Goal: Transaction & Acquisition: Download file/media

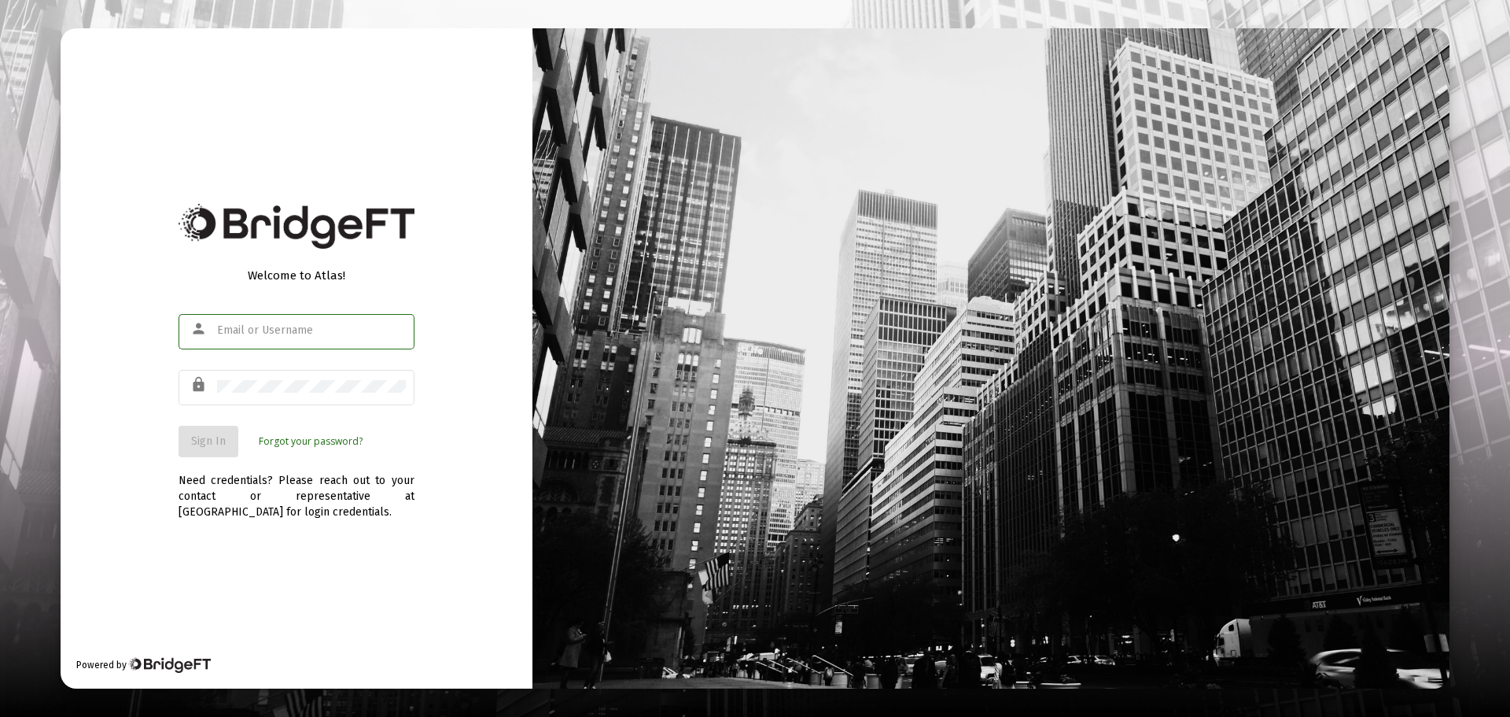
type input "[EMAIL_ADDRESS][DOMAIN_NAME]"
click at [219, 448] on button "Sign In" at bounding box center [209, 441] width 60 height 31
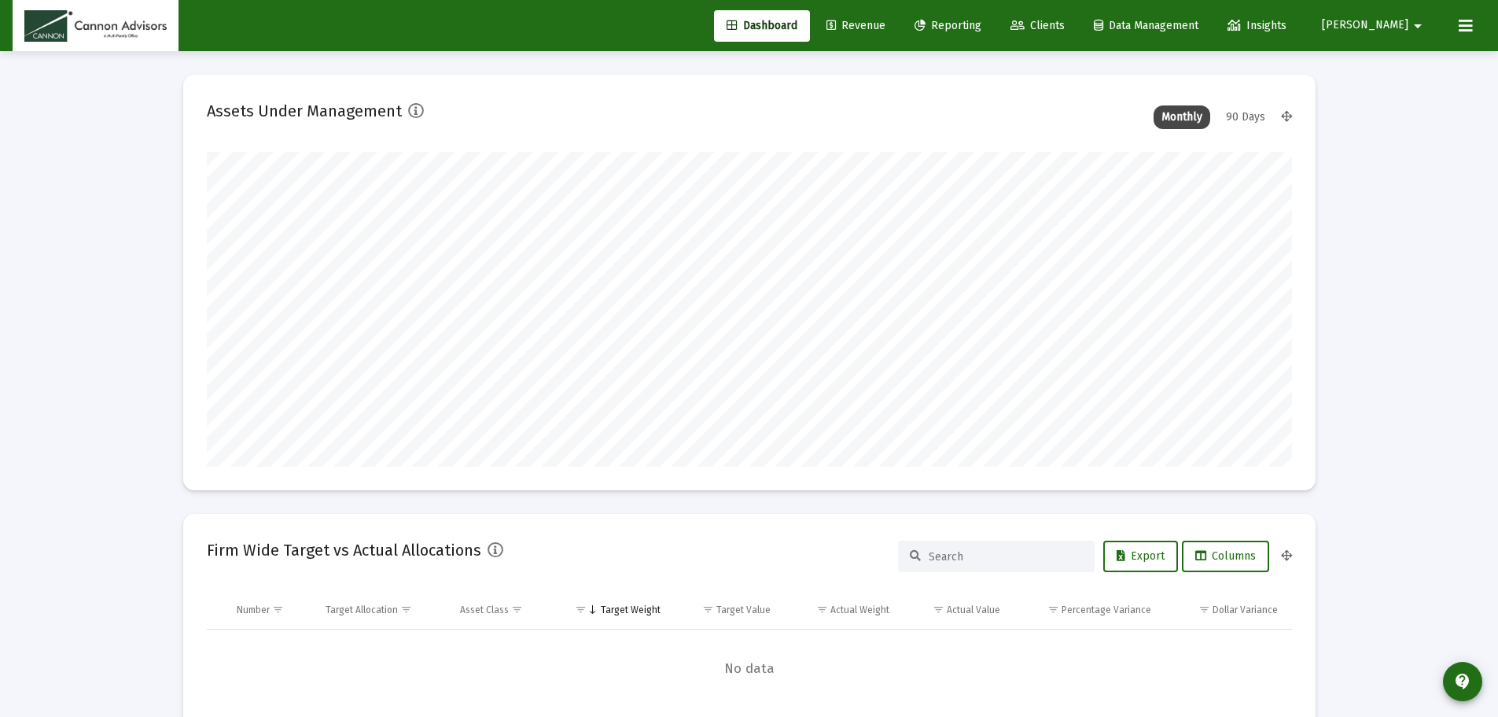
scroll to position [315, 1086]
type input "[DATE]"
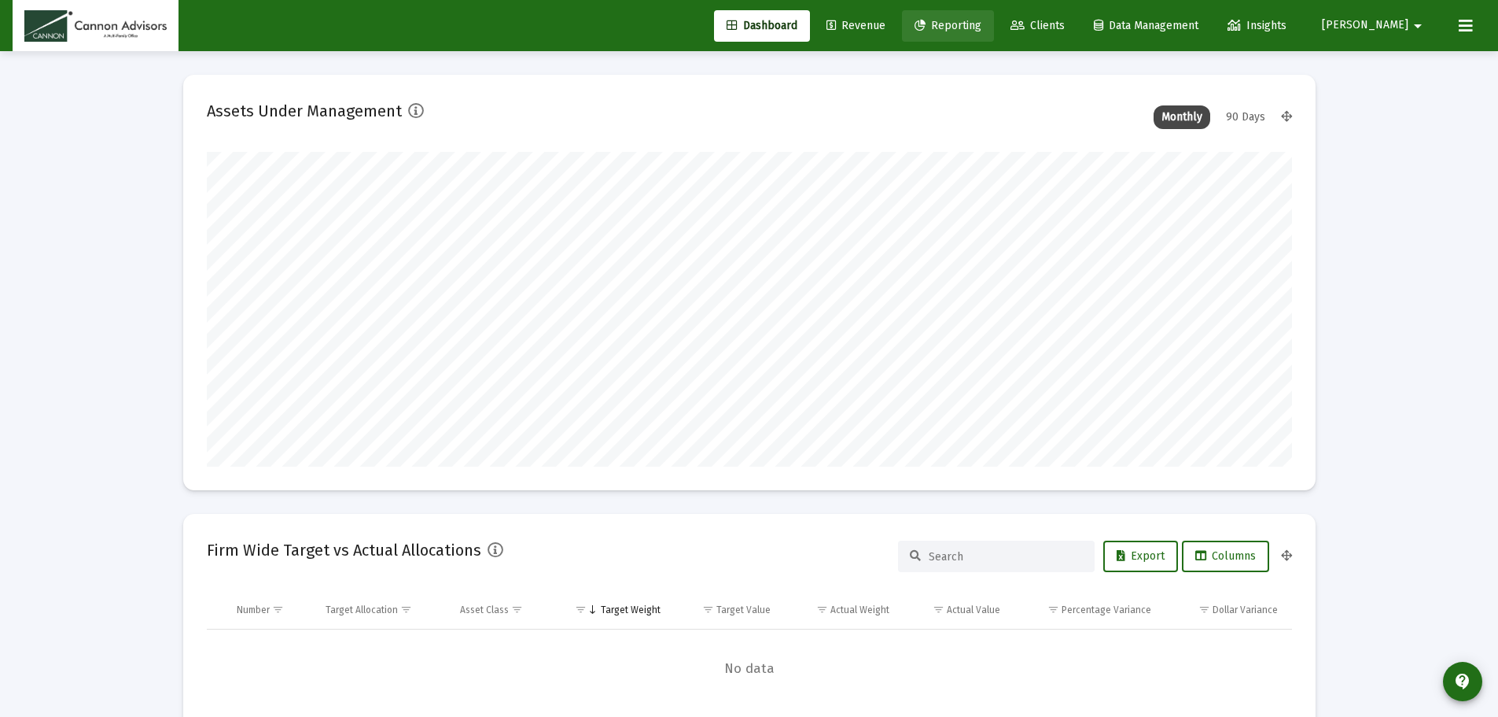
drag, startPoint x: 999, startPoint y: 25, endPoint x: 986, endPoint y: 50, distance: 27.4
click at [982, 25] on span "Reporting" at bounding box center [948, 25] width 67 height 13
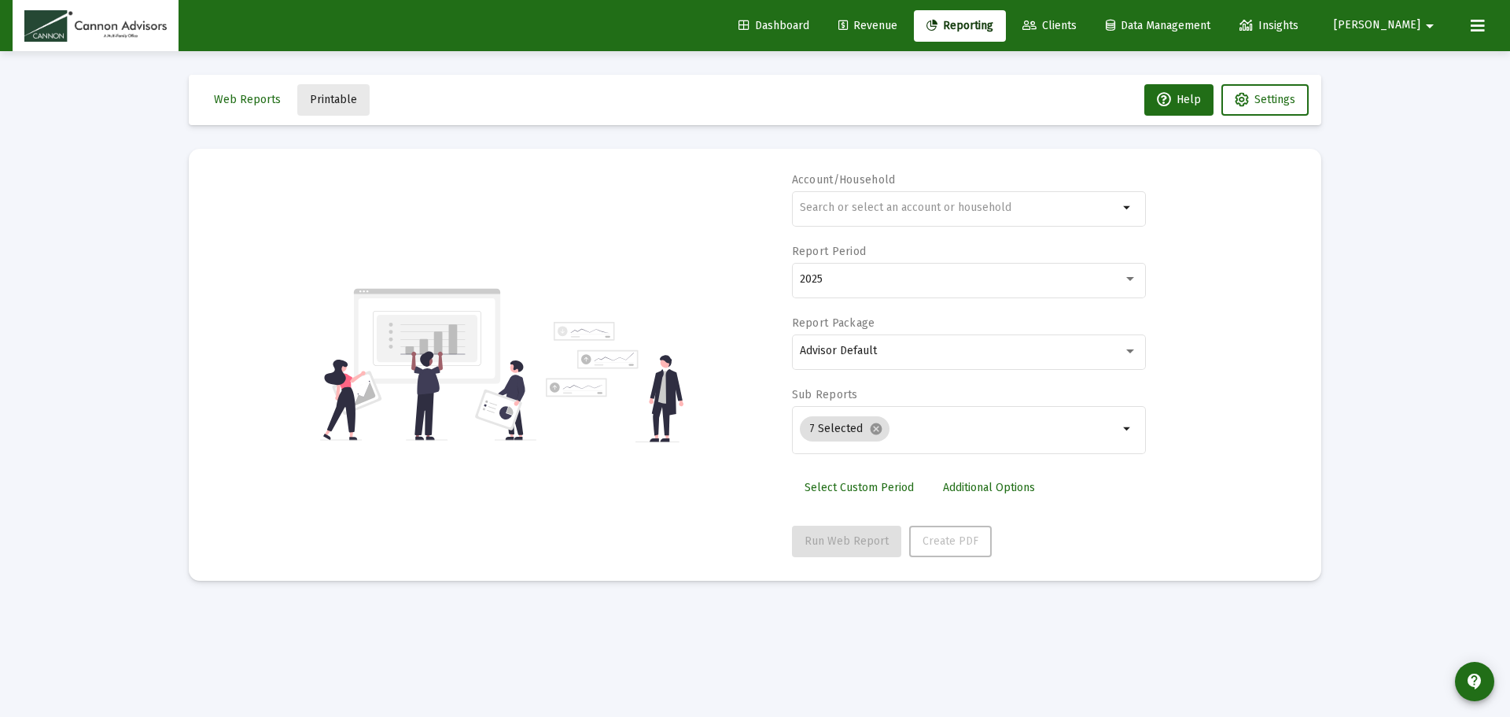
click at [348, 98] on span "Printable" at bounding box center [333, 99] width 47 height 13
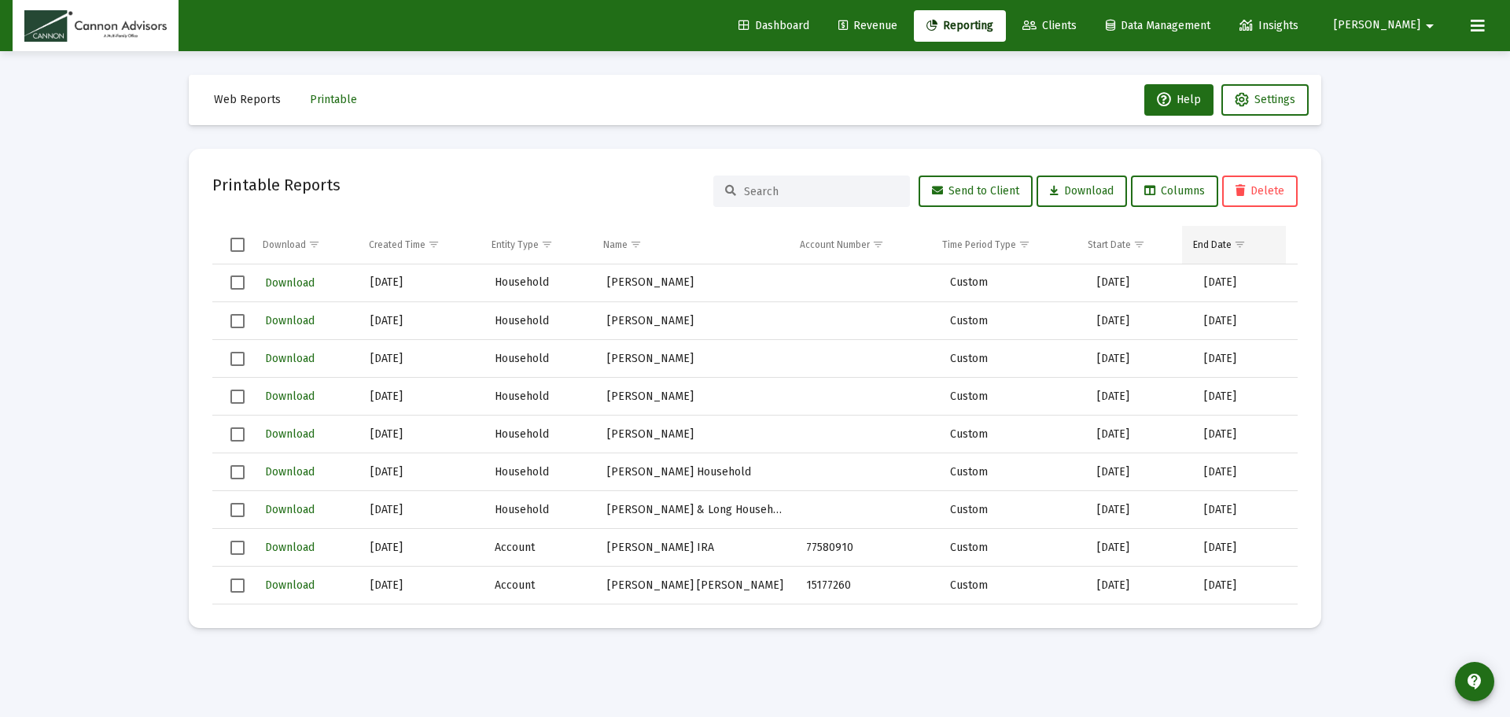
click at [1241, 245] on span "Show filter options for column 'End Date'" at bounding box center [1240, 244] width 12 height 12
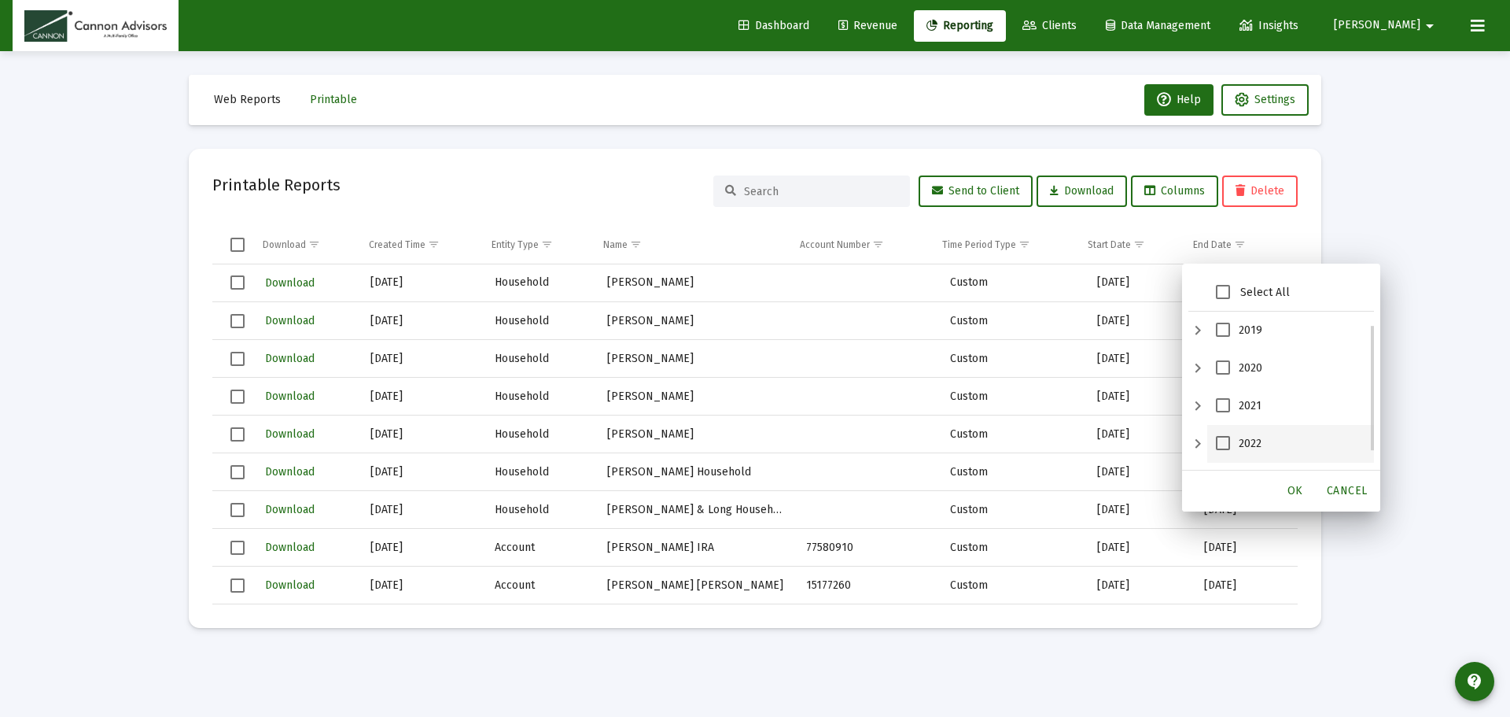
scroll to position [106, 0]
click at [1223, 337] on span "2022" at bounding box center [1223, 337] width 14 height 14
click at [1295, 488] on span "OK" at bounding box center [1296, 490] width 16 height 13
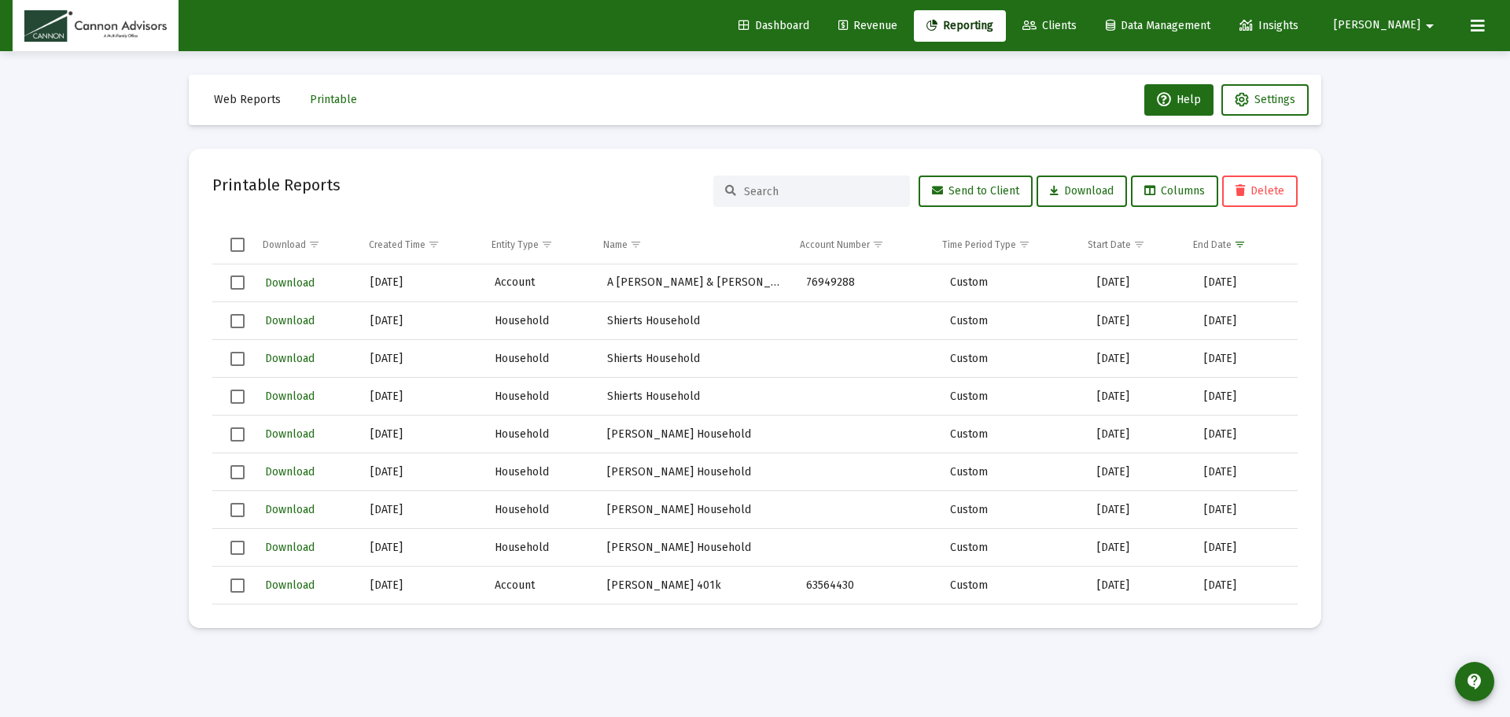
click at [236, 241] on span "Select all" at bounding box center [237, 245] width 14 height 14
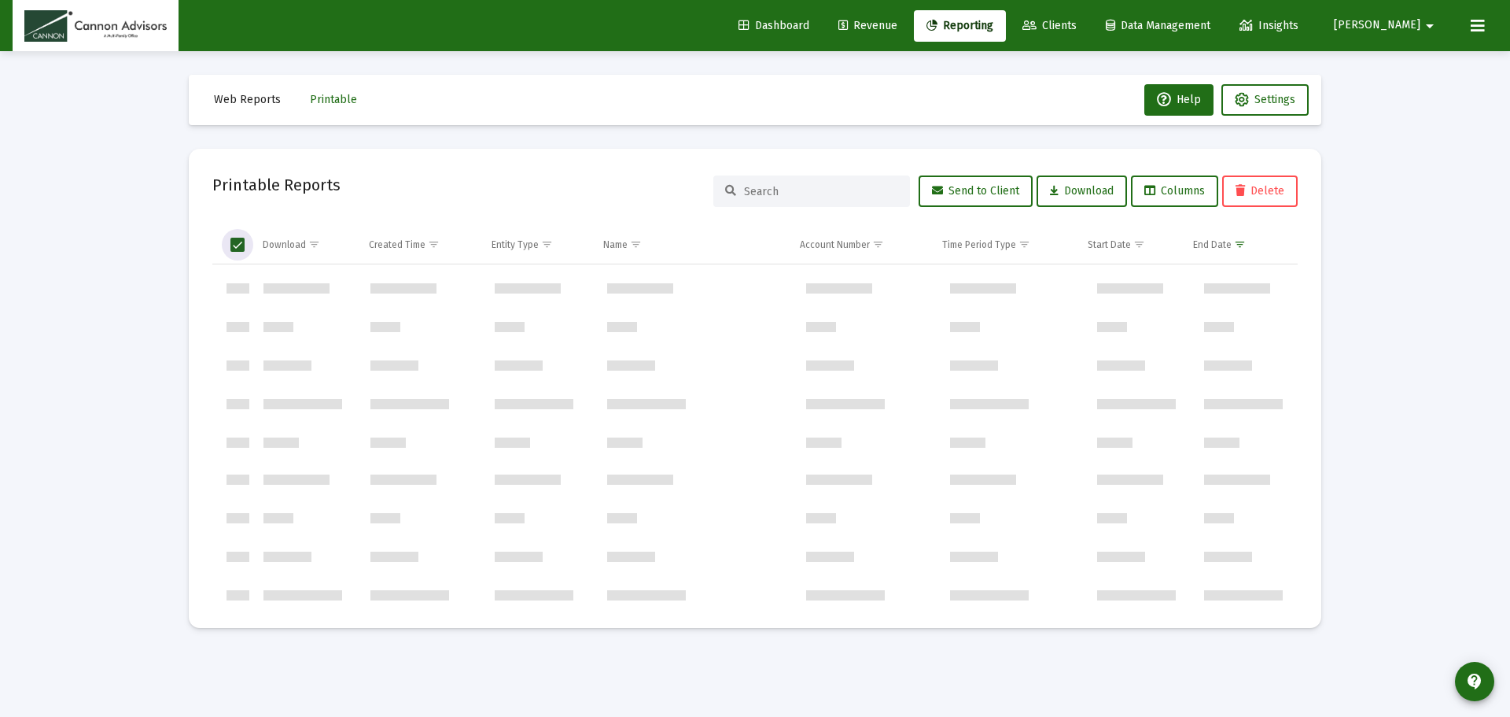
scroll to position [0, 0]
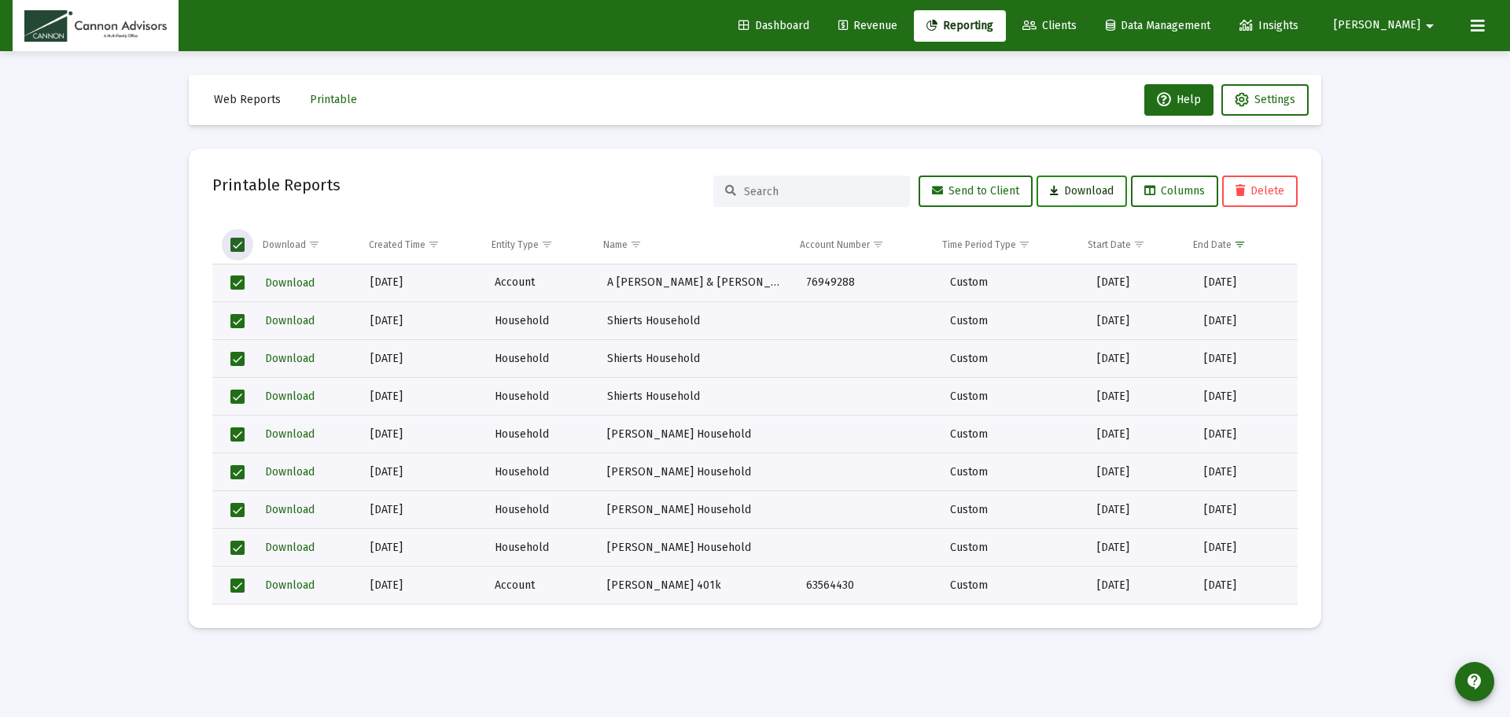
click at [1074, 190] on span "Download" at bounding box center [1082, 190] width 64 height 13
